Goal: Information Seeking & Learning: Learn about a topic

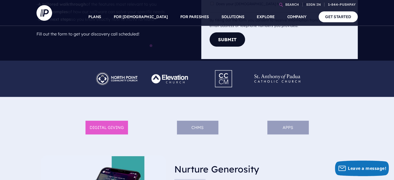
scroll to position [181, 0]
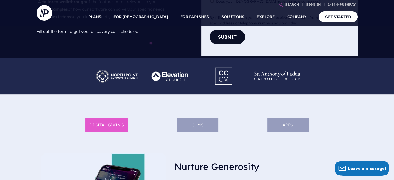
click at [122, 75] on img at bounding box center [117, 77] width 54 height 22
click at [110, 75] on img at bounding box center [117, 77] width 54 height 22
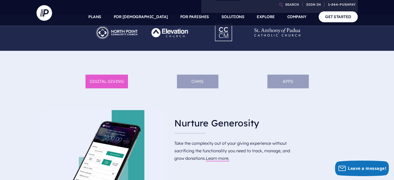
scroll to position [259, 0]
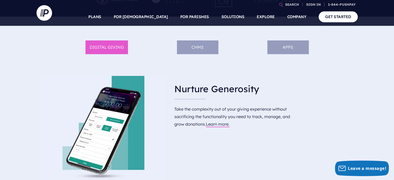
click at [202, 46] on li "ChMS" at bounding box center [197, 47] width 41 height 14
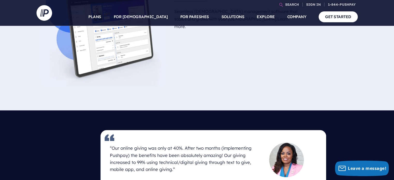
scroll to position [285, 0]
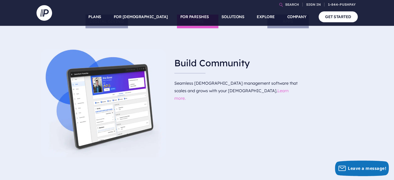
click at [218, 88] on link "Learn more." at bounding box center [231, 94] width 114 height 13
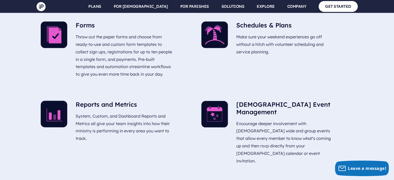
scroll to position [1478, 0]
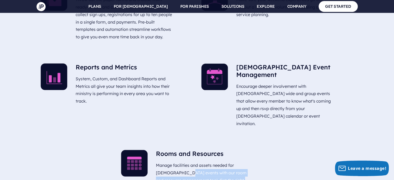
drag, startPoint x: 206, startPoint y: 117, endPoint x: 224, endPoint y: 128, distance: 21.3
click at [223, 160] on p "Manage facilities and assets needed for [DEMOGRAPHIC_DATA] events with our room…" at bounding box center [204, 180] width 97 height 41
click at [205, 160] on p "Manage facilities and assets needed for [DEMOGRAPHIC_DATA] events with our room…" at bounding box center [204, 180] width 97 height 41
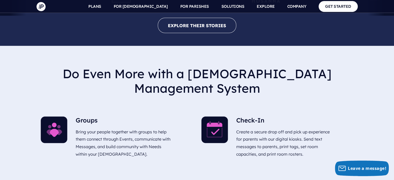
scroll to position [1115, 0]
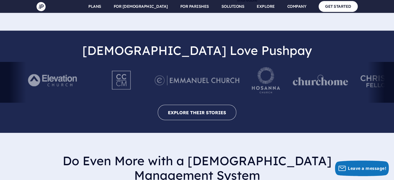
click at [382, 68] on div at bounding box center [197, 82] width 394 height 41
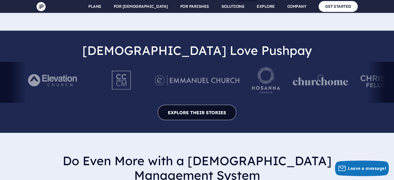
click at [223, 105] on link "EXPLORE THEIR STORIES" at bounding box center [197, 112] width 79 height 15
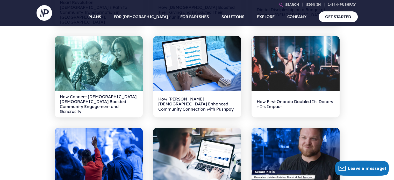
scroll to position [130, 0]
